Goal: Find specific page/section: Find specific page/section

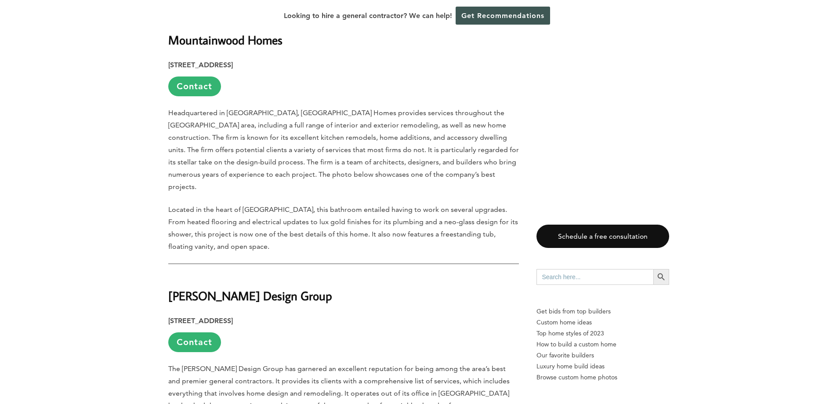
scroll to position [1890, 0]
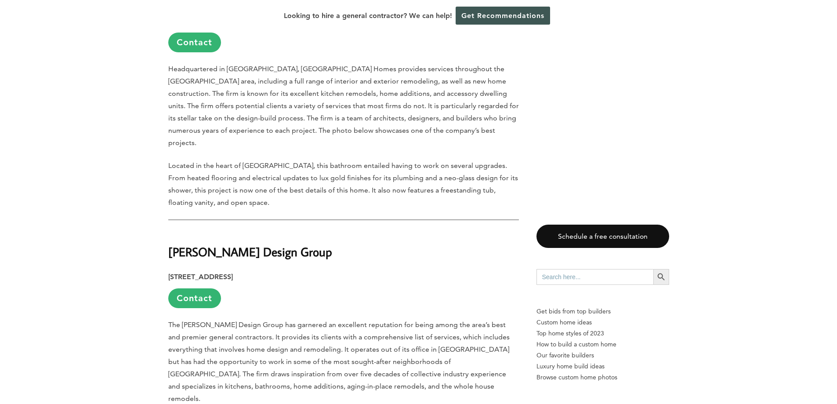
click at [321, 271] on p "[STREET_ADDRESS] Contact" at bounding box center [343, 289] width 351 height 37
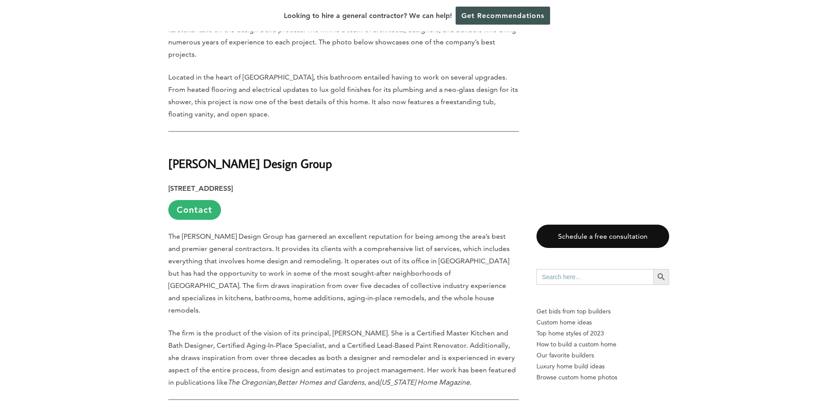
scroll to position [1978, 0]
click at [200, 200] on link "Contact" at bounding box center [194, 210] width 53 height 20
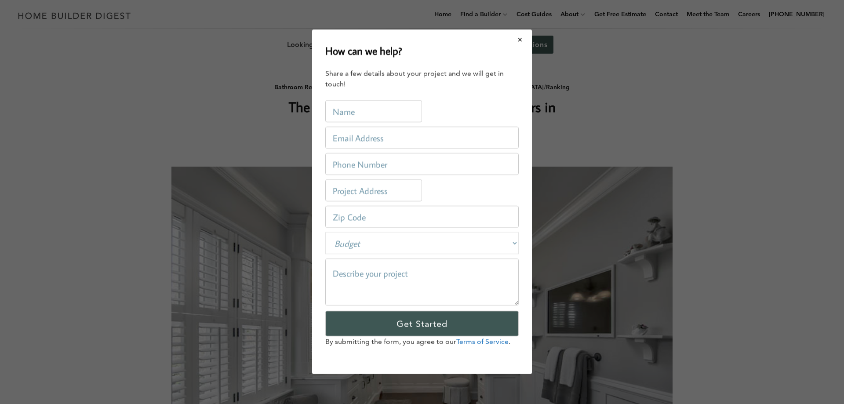
click at [200, 128] on div "How can we help? Share a few details about your project and we will get in touc…" at bounding box center [422, 202] width 844 height 404
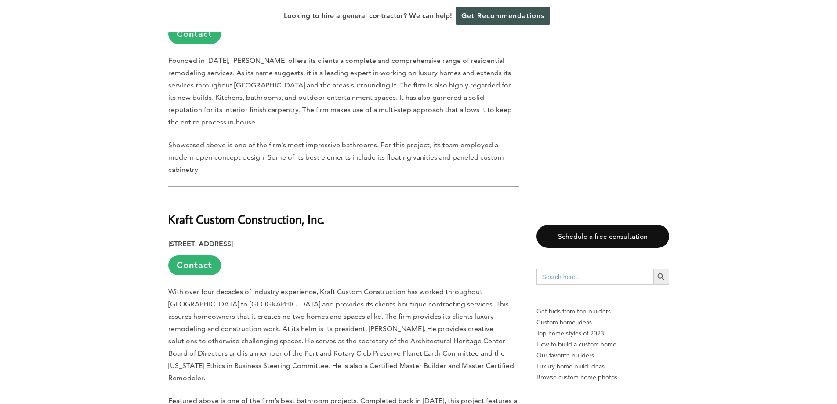
scroll to position [1406, 0]
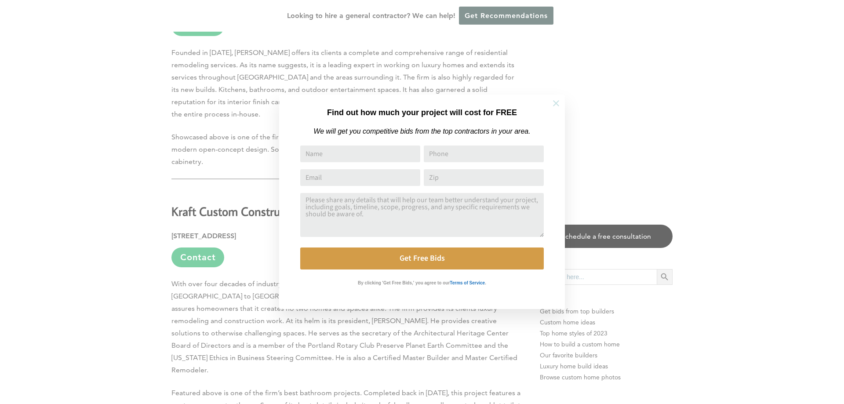
click at [556, 101] on icon at bounding box center [556, 103] width 10 height 10
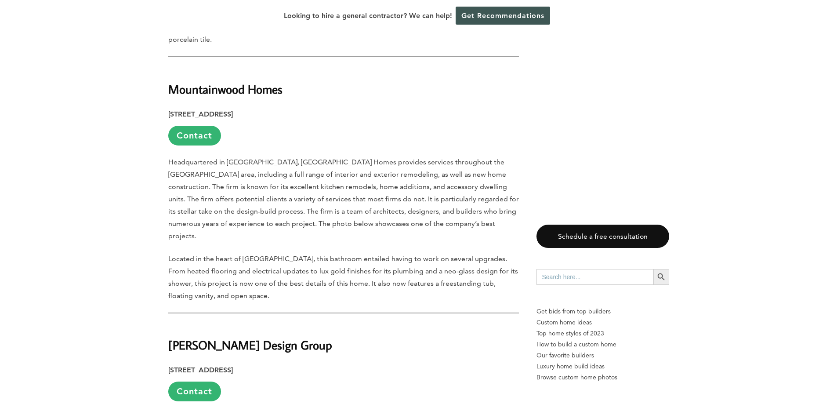
scroll to position [1802, 0]
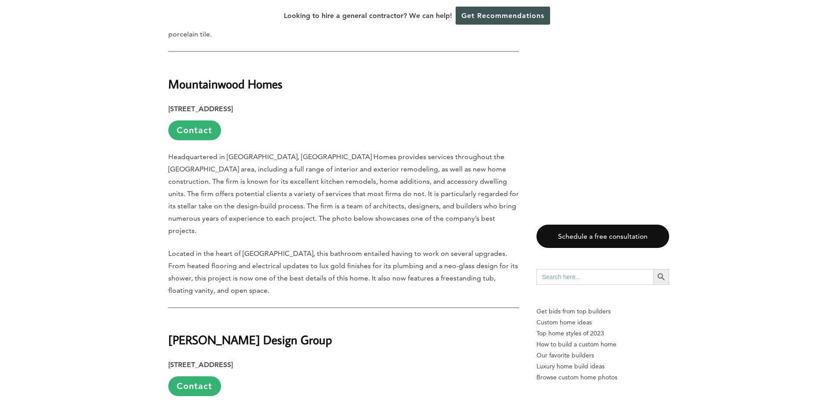
click at [215, 332] on strong "[PERSON_NAME] Design Group" at bounding box center [250, 339] width 164 height 15
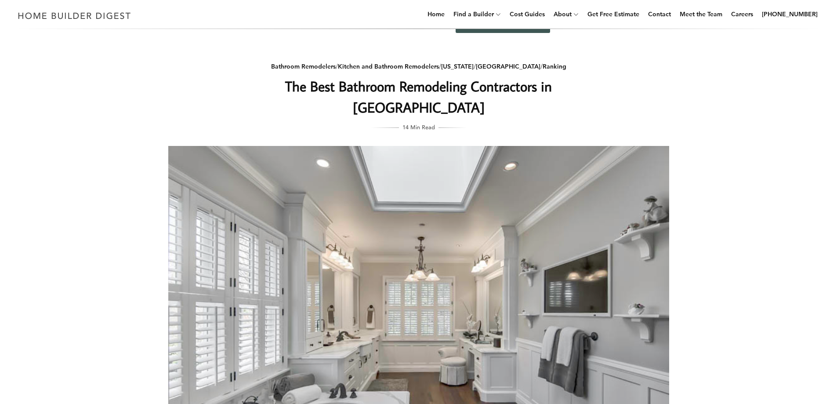
scroll to position [0, 0]
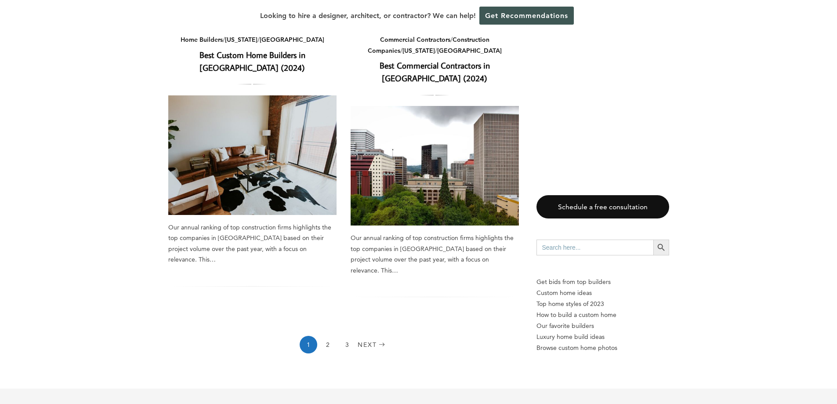
scroll to position [1231, 0]
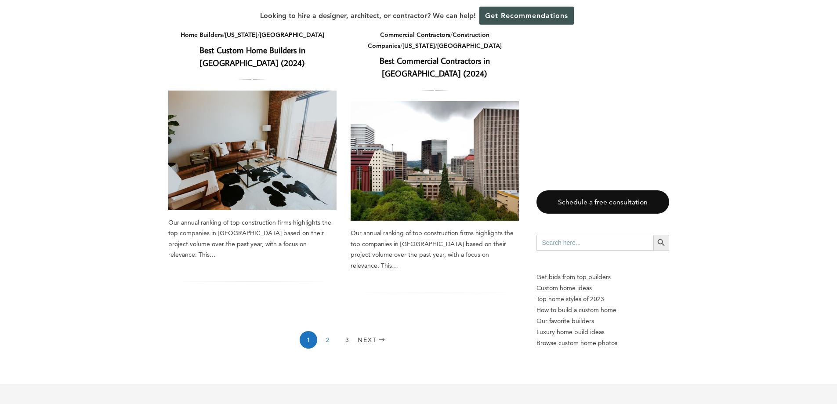
click at [329, 331] on link "2" at bounding box center [328, 340] width 18 height 18
click at [348, 331] on link "3" at bounding box center [347, 340] width 18 height 18
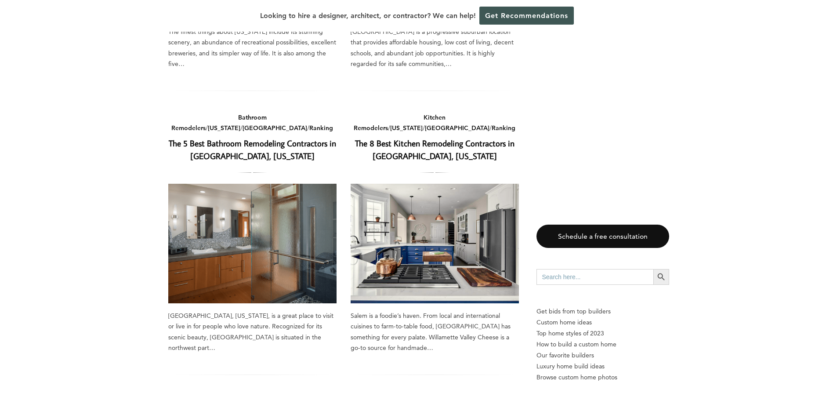
scroll to position [1143, 0]
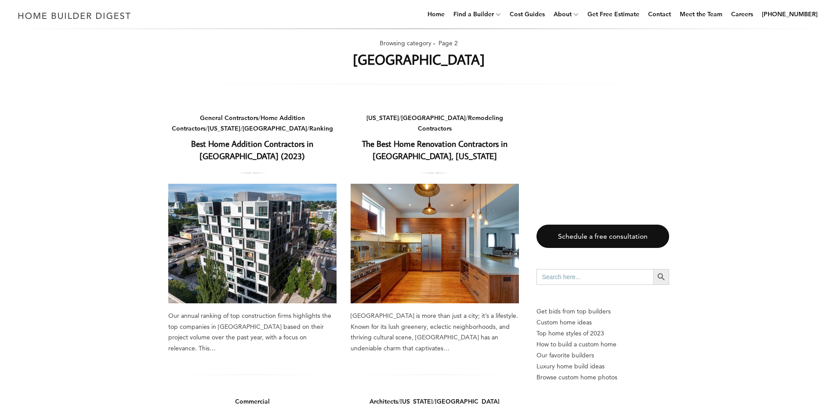
scroll to position [0, 0]
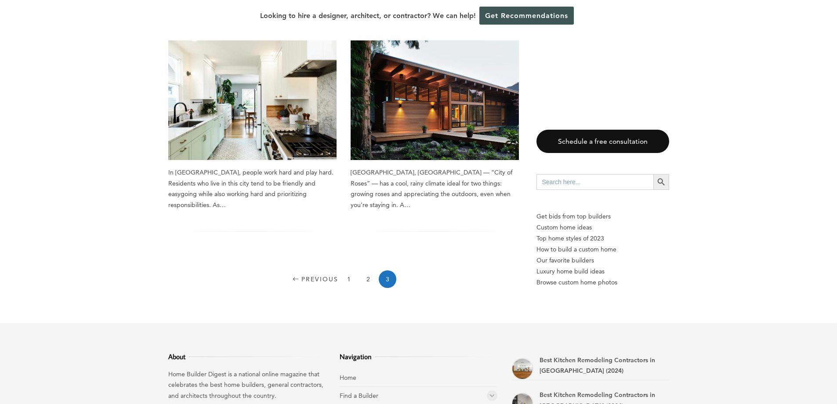
scroll to position [483, 0]
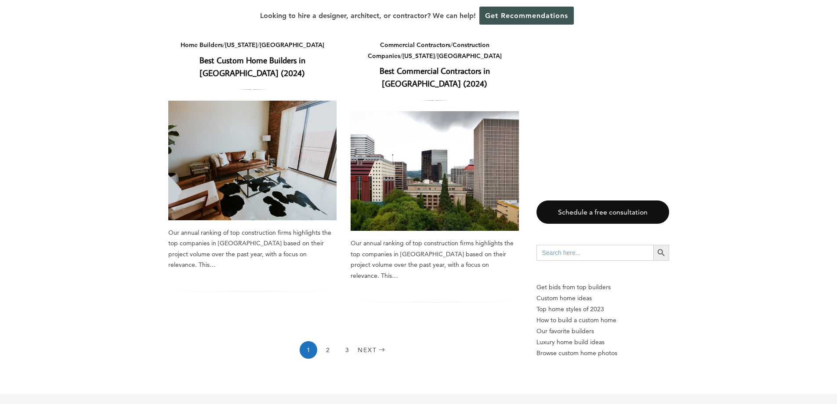
scroll to position [1231, 0]
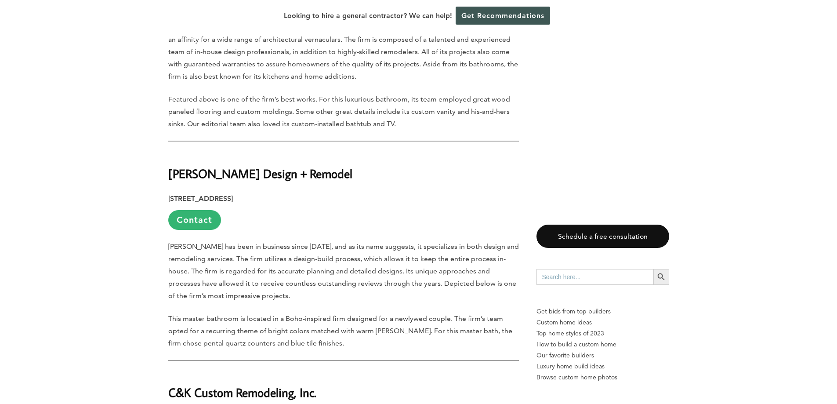
scroll to position [3384, 0]
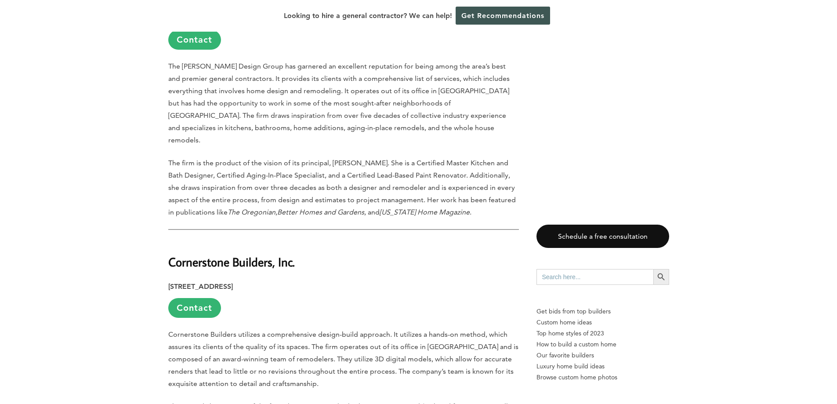
scroll to position [2154, 0]
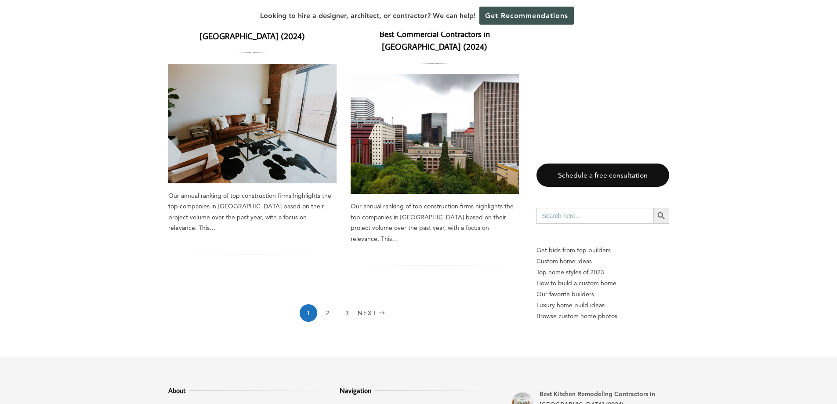
scroll to position [1174, 0]
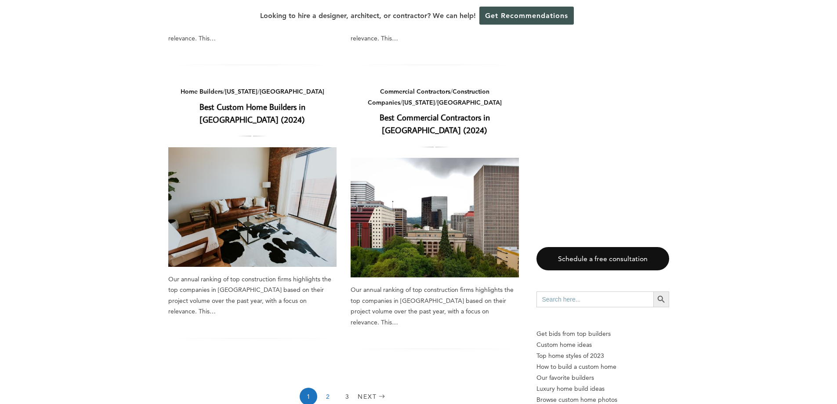
click at [328, 388] on link "2" at bounding box center [328, 397] width 18 height 18
click at [347, 388] on link "3" at bounding box center [347, 397] width 18 height 18
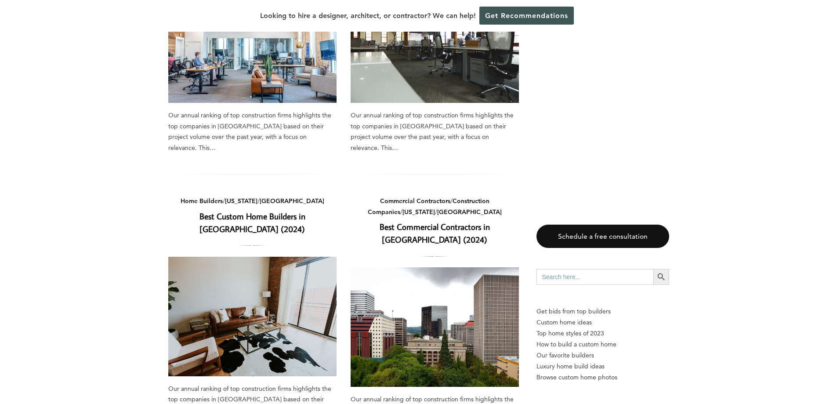
scroll to position [866, 0]
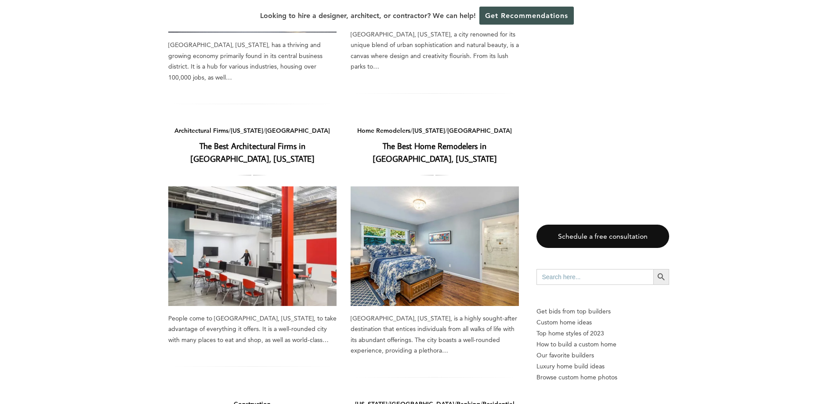
scroll to position [615, 0]
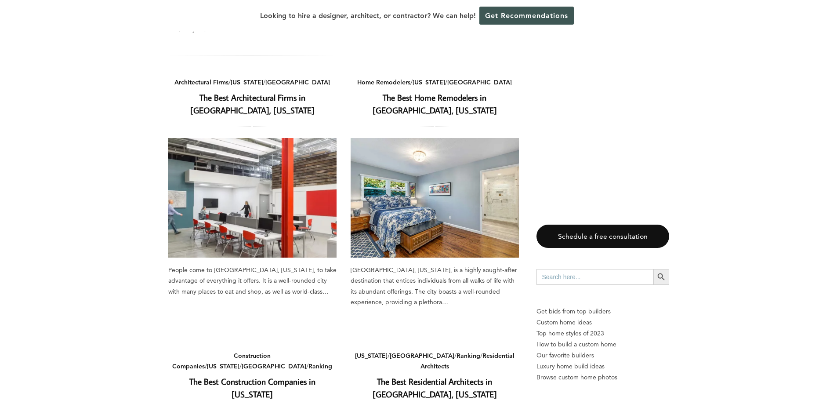
click at [448, 157] on img at bounding box center [435, 198] width 168 height 120
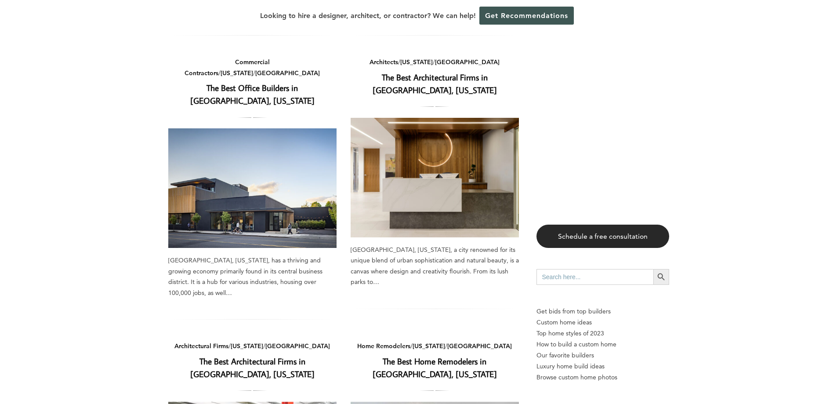
scroll to position [88, 0]
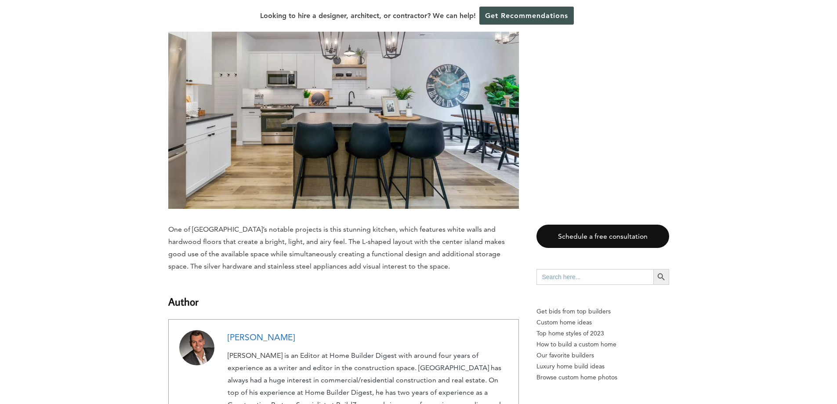
scroll to position [3991, 0]
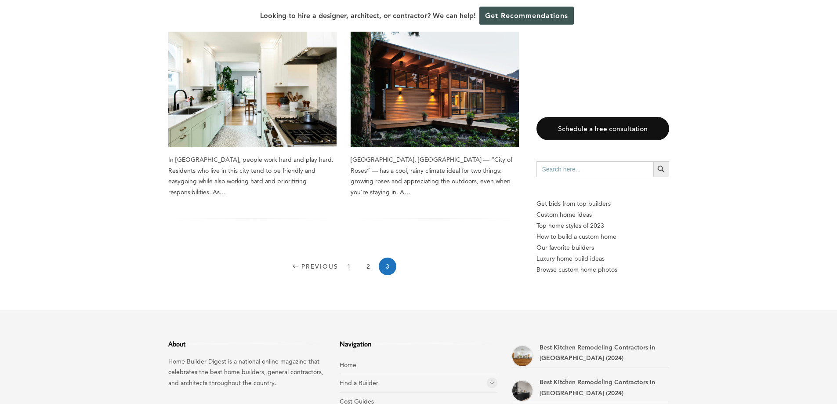
scroll to position [615, 0]
